Goal: Information Seeking & Learning: Learn about a topic

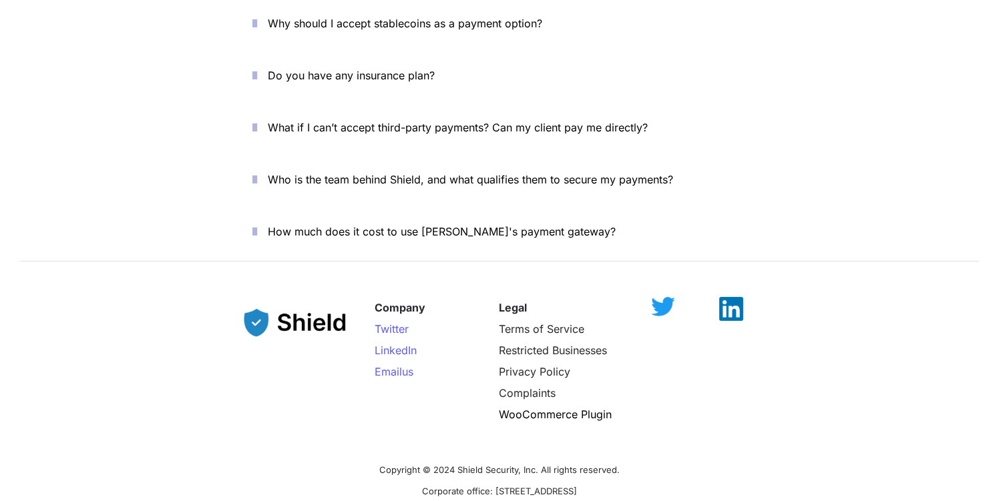
scroll to position [4718, 0]
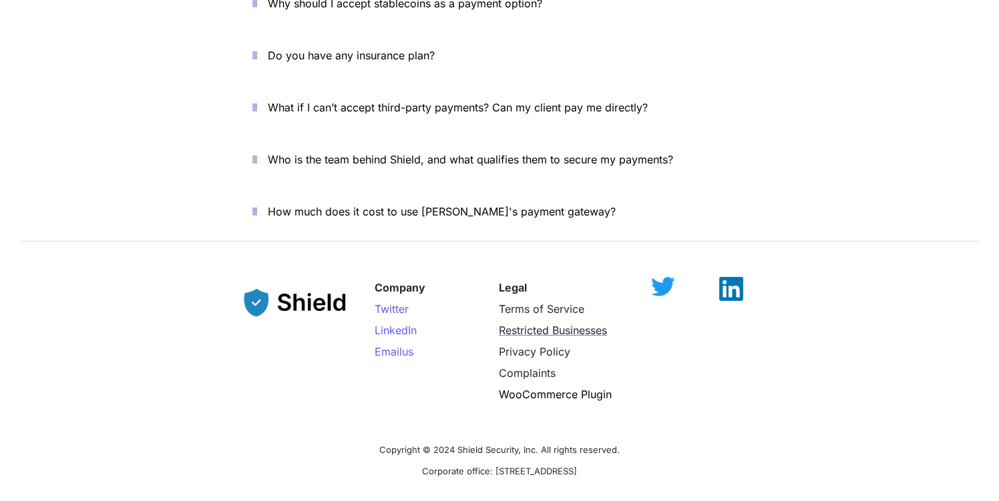
click at [574, 324] on span "Restricted Businesses" at bounding box center [553, 330] width 108 height 13
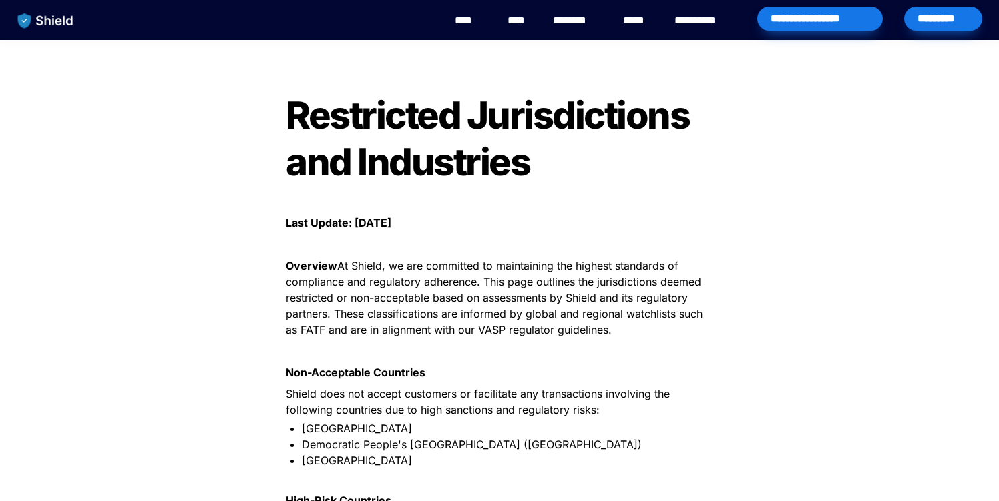
click at [702, 17] on link "**********" at bounding box center [704, 21] width 61 height 16
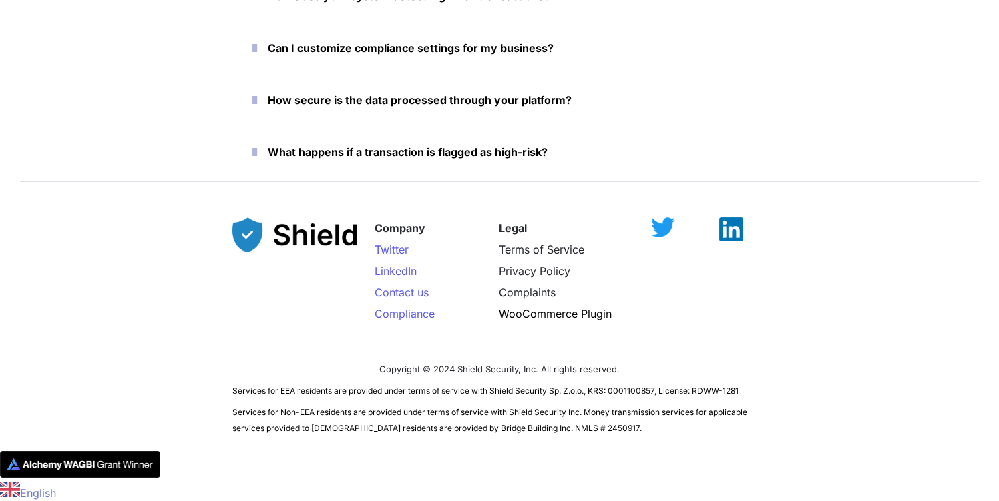
scroll to position [3144, 0]
